Goal: Transaction & Acquisition: Purchase product/service

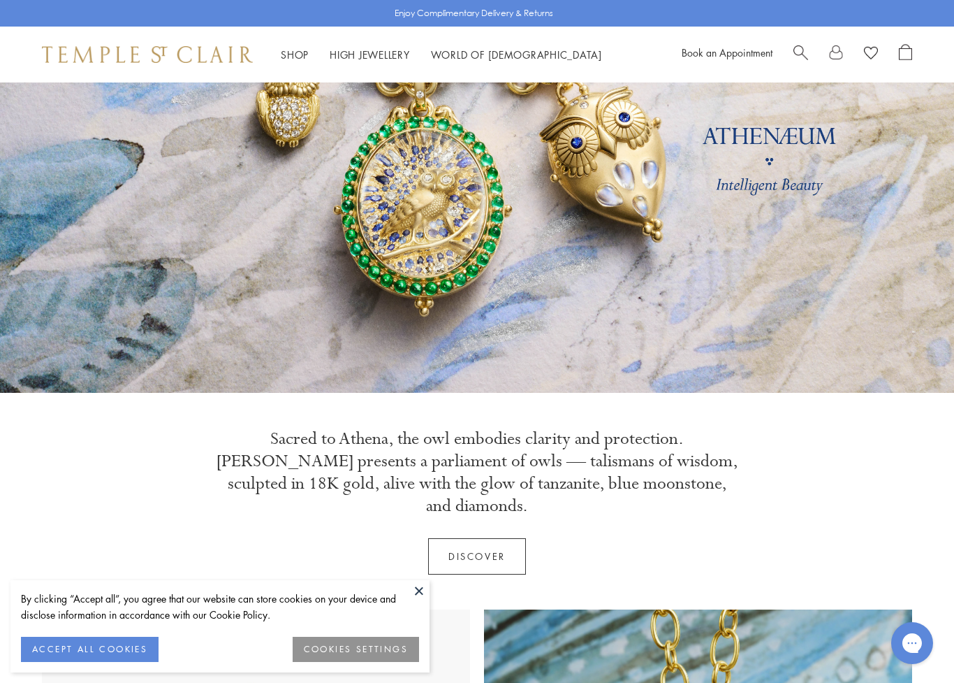
scroll to position [177, 0]
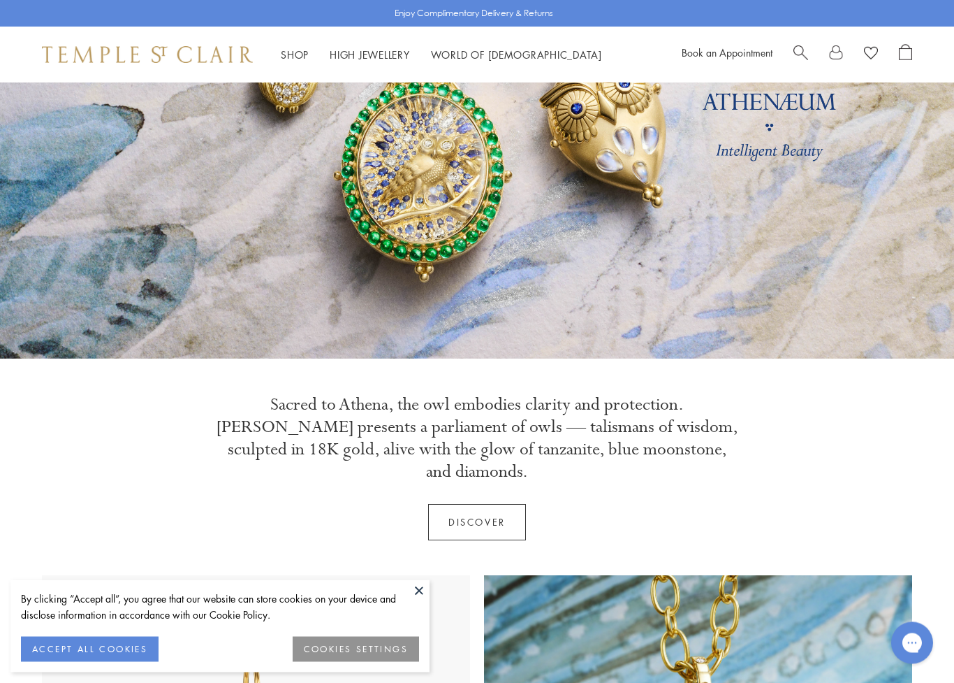
click at [80, 546] on button "ACCEPT ALL COOKIES" at bounding box center [90, 649] width 138 height 25
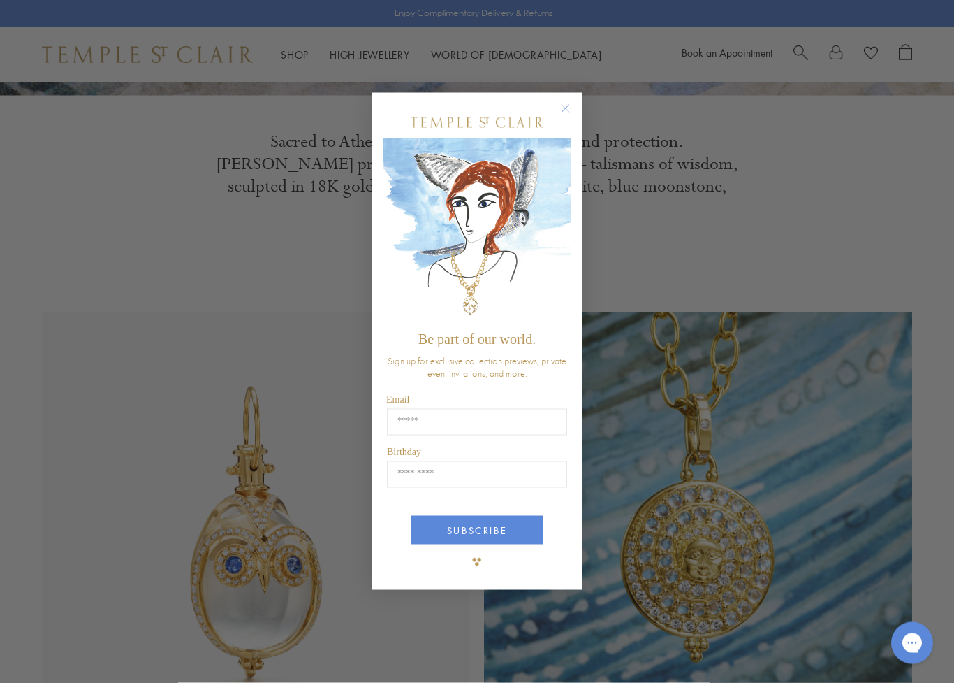
scroll to position [442, 0]
click at [570, 108] on circle "Close dialog" at bounding box center [566, 108] width 17 height 17
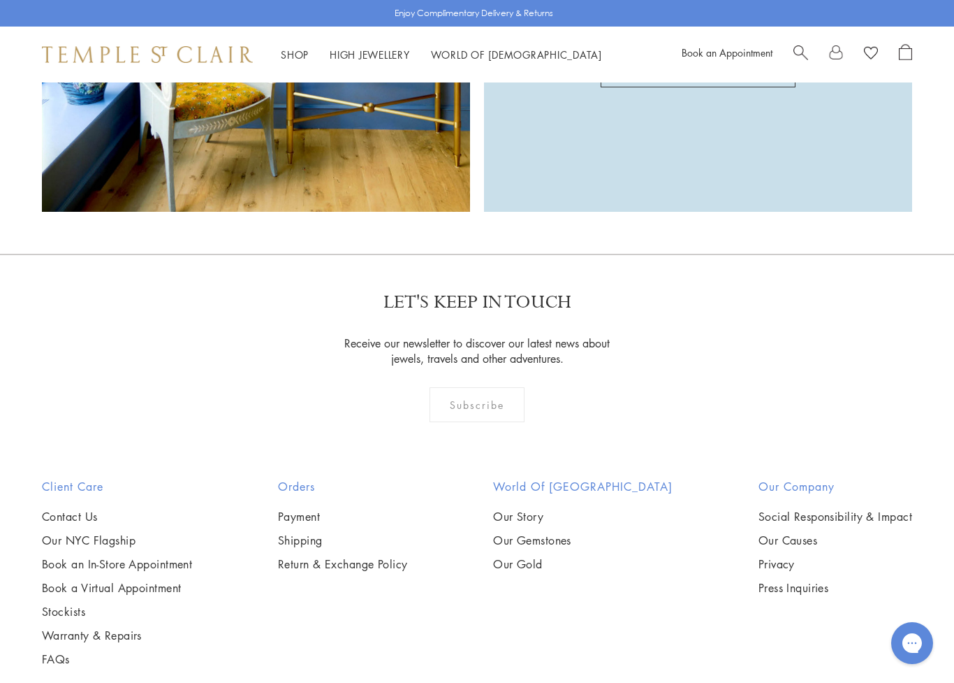
scroll to position [3547, 0]
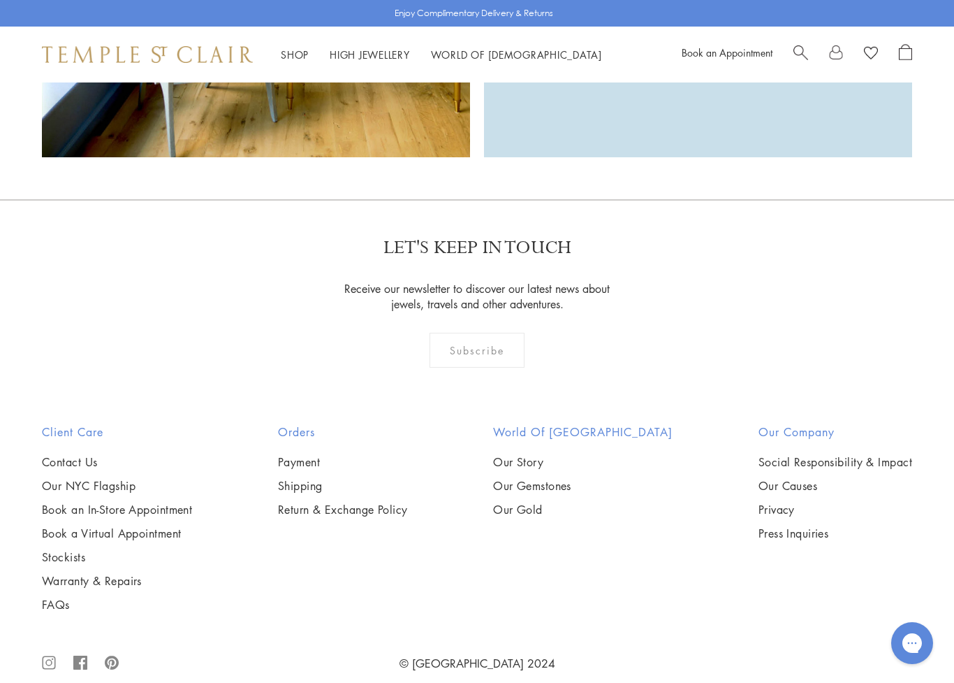
click at [565, 502] on link "Our Gold" at bounding box center [583, 509] width 180 height 15
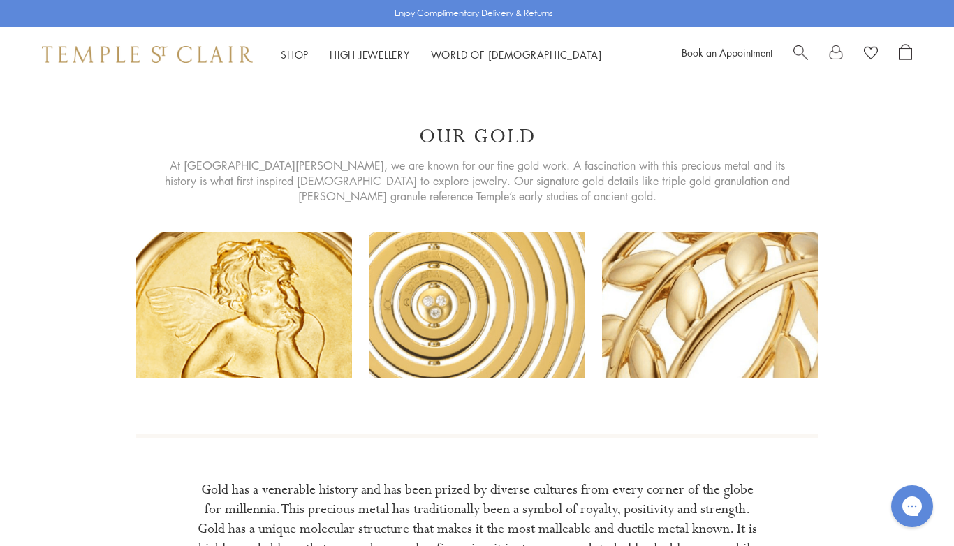
click at [361, 54] on link "High Jewellery High Jewellery" at bounding box center [370, 55] width 80 height 14
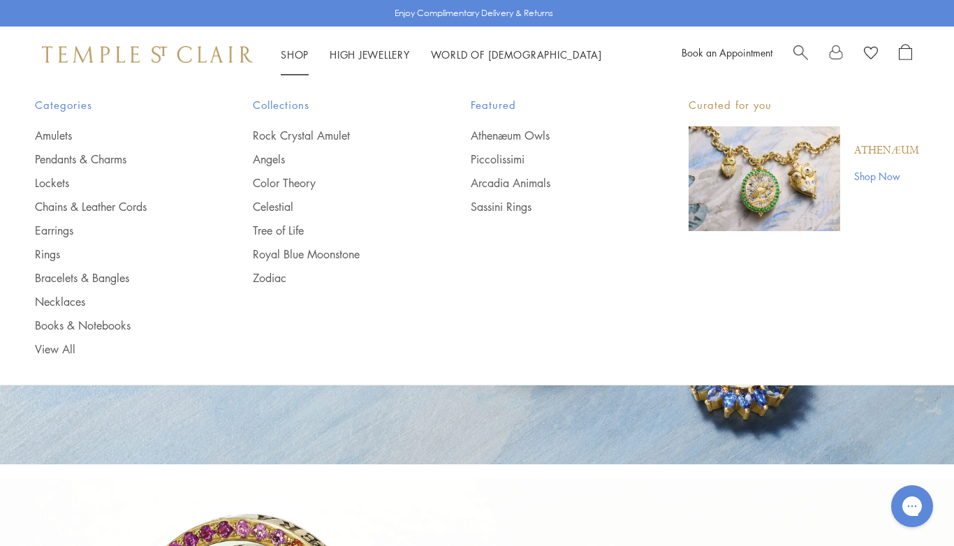
click at [268, 160] on link "Angels" at bounding box center [334, 159] width 162 height 15
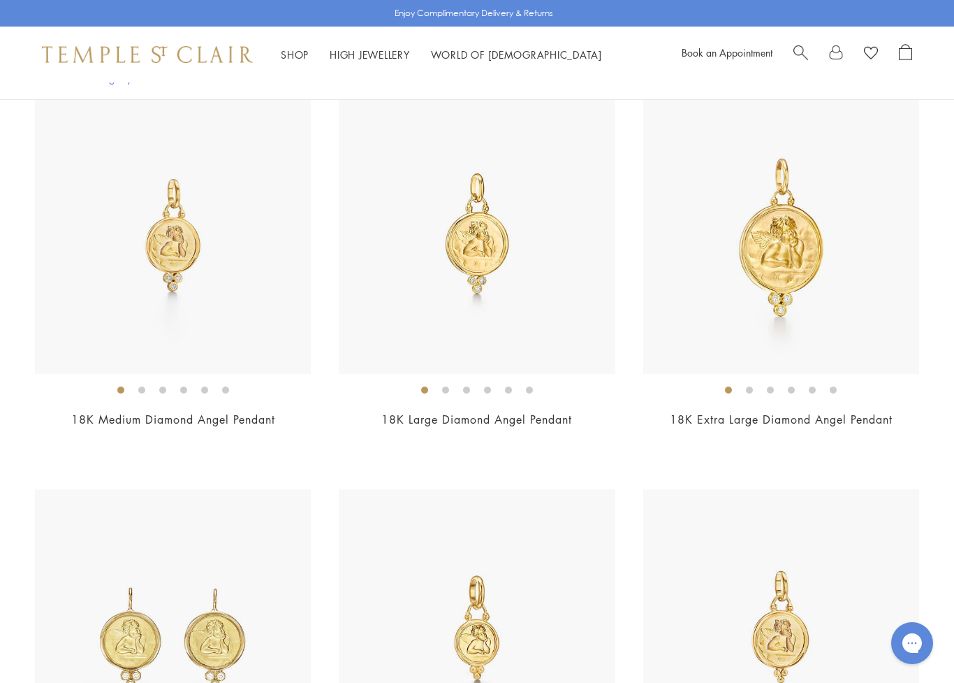
scroll to position [1130, 0]
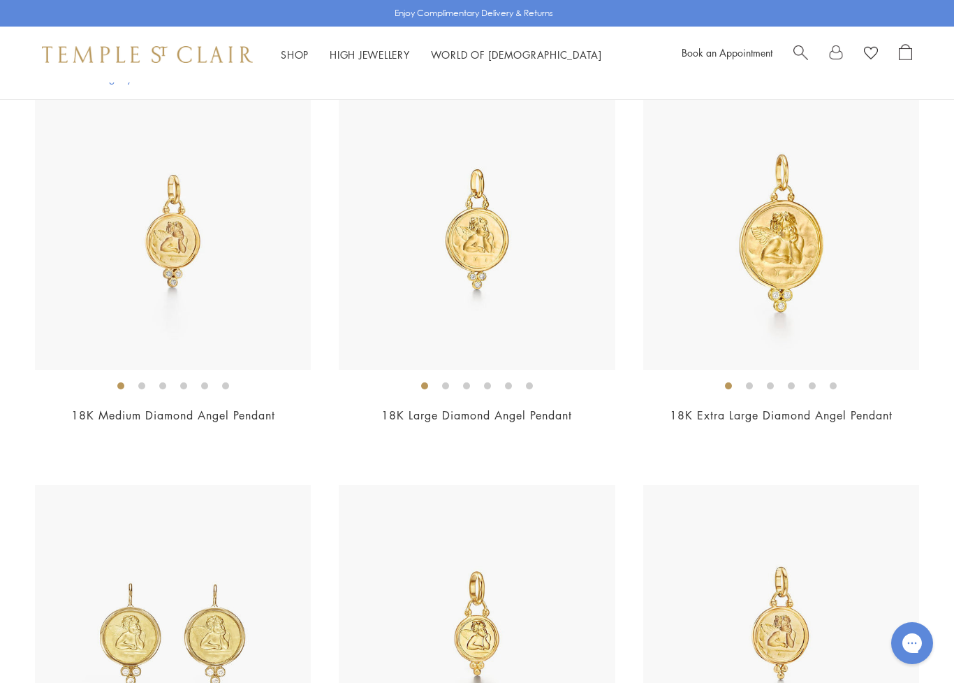
click at [147, 292] on img at bounding box center [173, 231] width 276 height 276
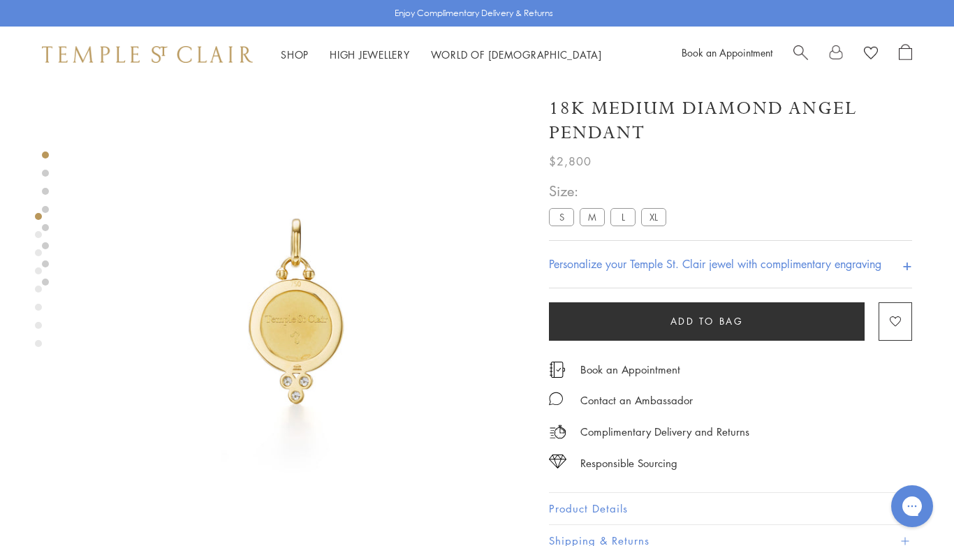
click at [558, 220] on label "S" at bounding box center [561, 216] width 25 height 17
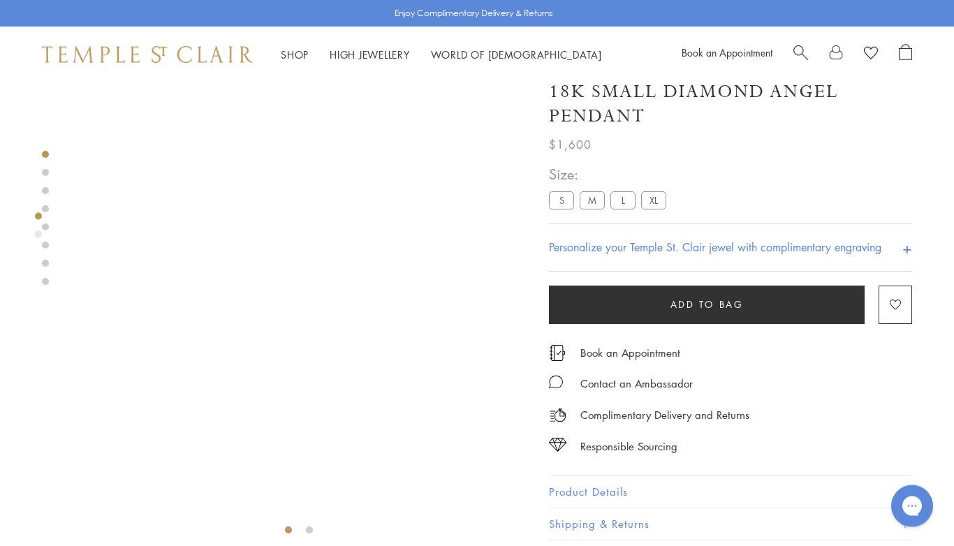
scroll to position [20, 0]
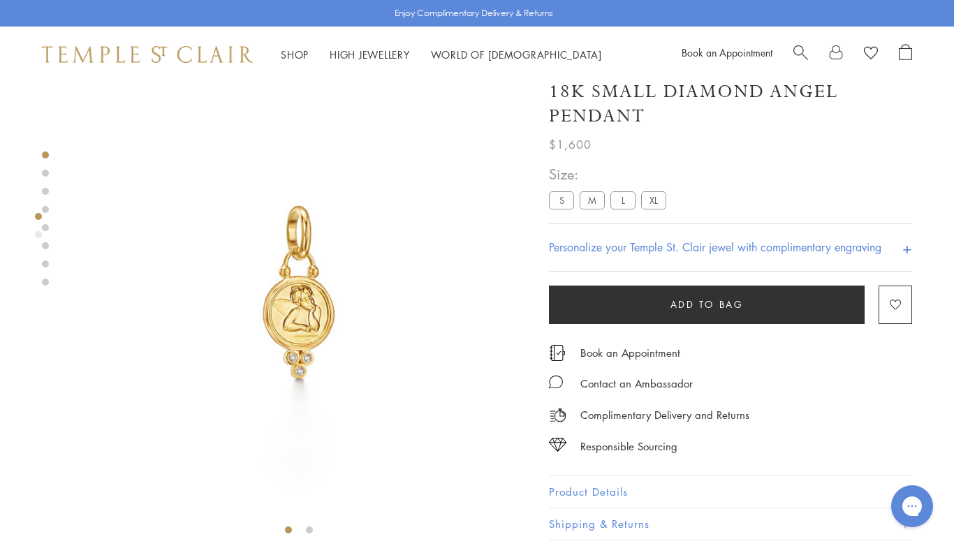
click at [588, 201] on label "M" at bounding box center [592, 200] width 25 height 17
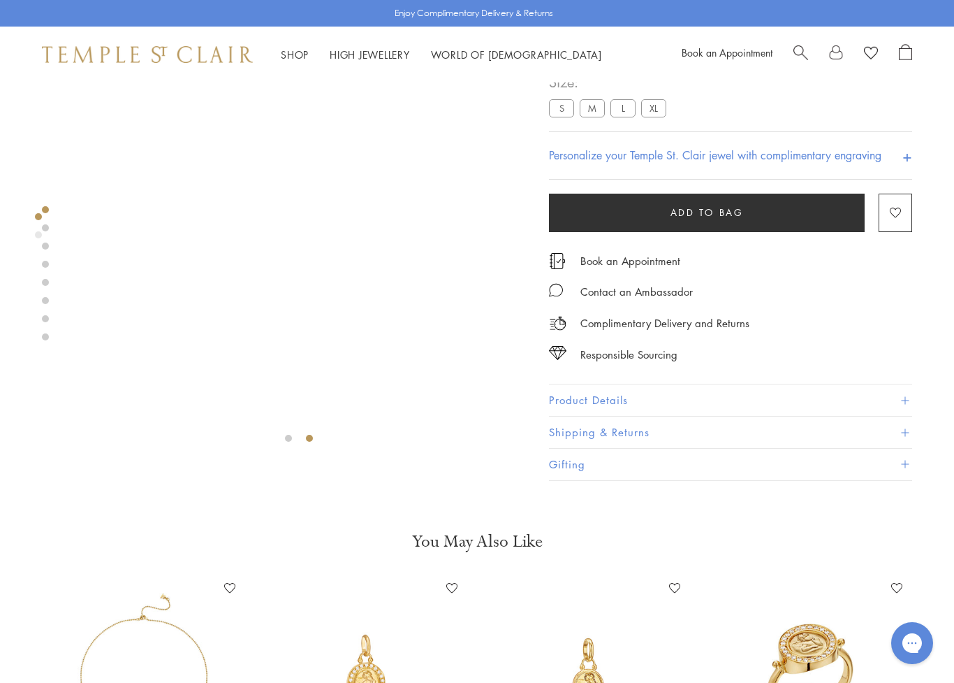
scroll to position [124, 0]
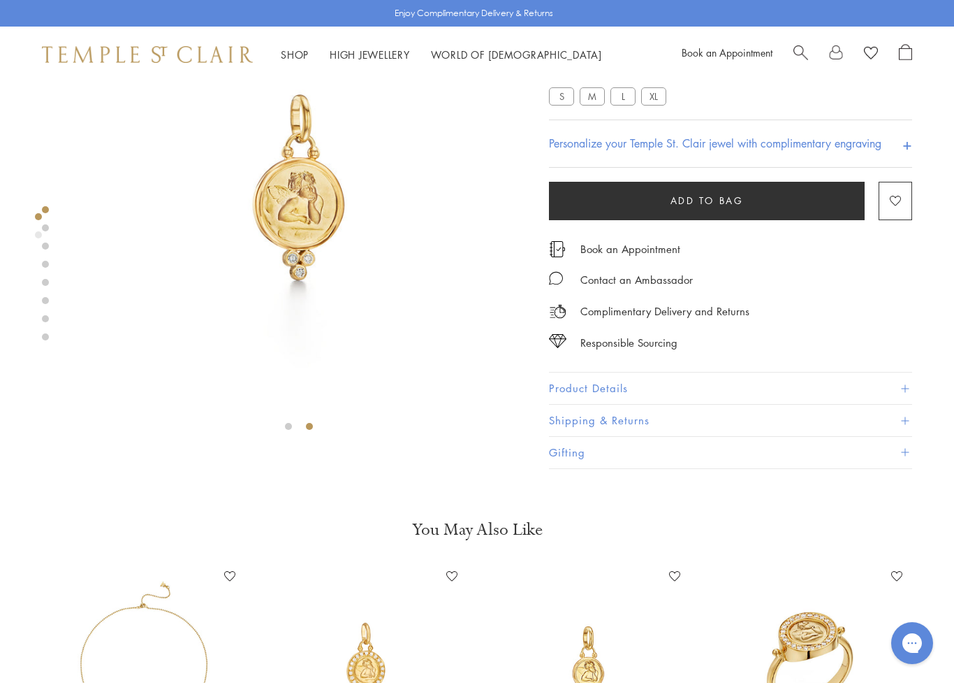
click at [753, 392] on button "Product Details" at bounding box center [730, 388] width 363 height 31
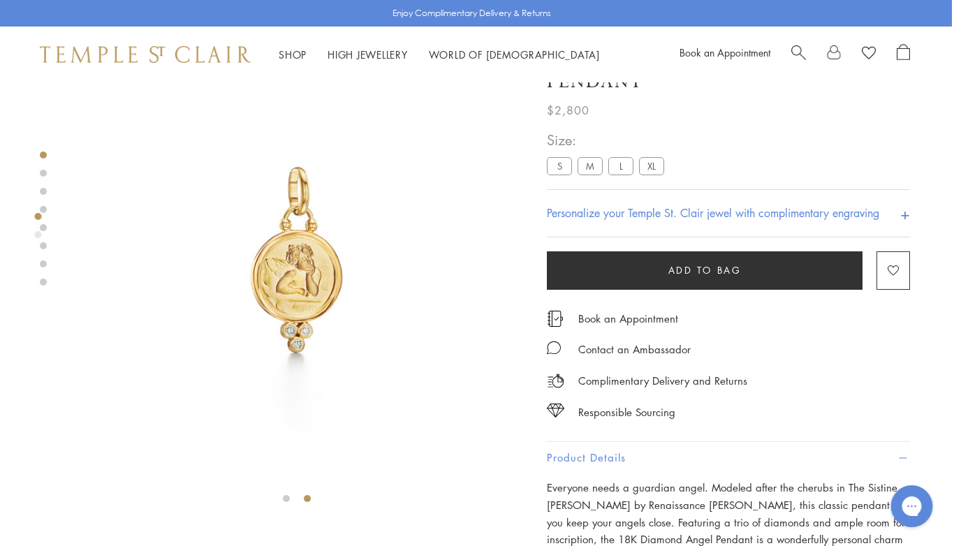
scroll to position [51, 2]
click at [623, 168] on label "L" at bounding box center [621, 165] width 25 height 17
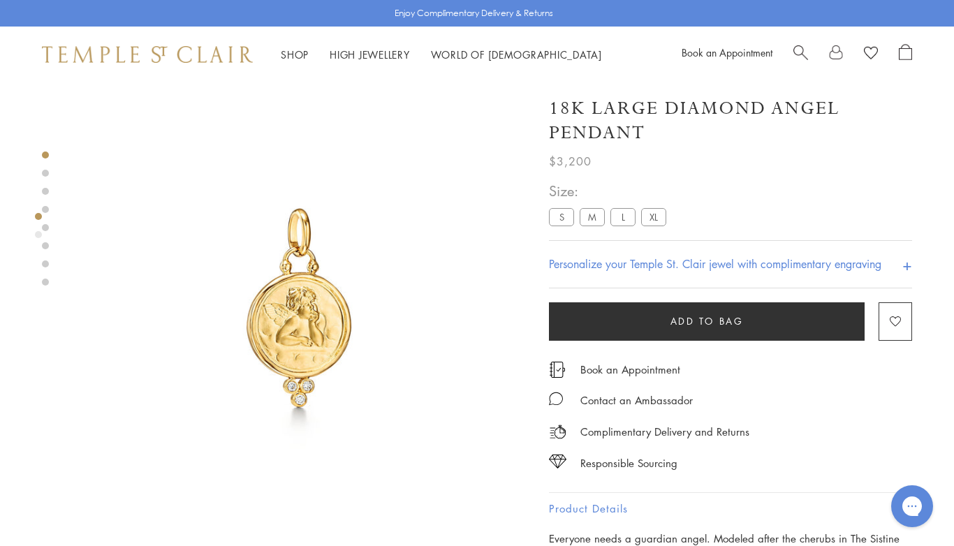
click at [594, 218] on label "M" at bounding box center [592, 216] width 25 height 17
